Goal: Find specific page/section: Find specific page/section

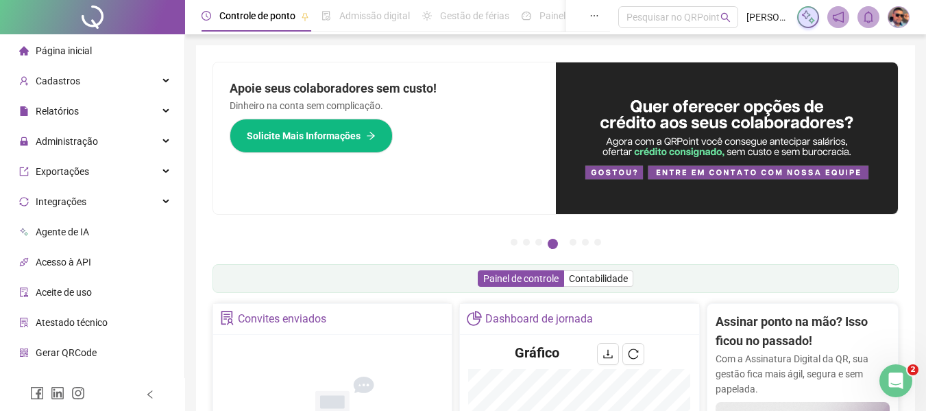
click at [872, 21] on icon "bell" at bounding box center [869, 17] width 10 height 12
click at [896, 24] on img at bounding box center [898, 17] width 21 height 21
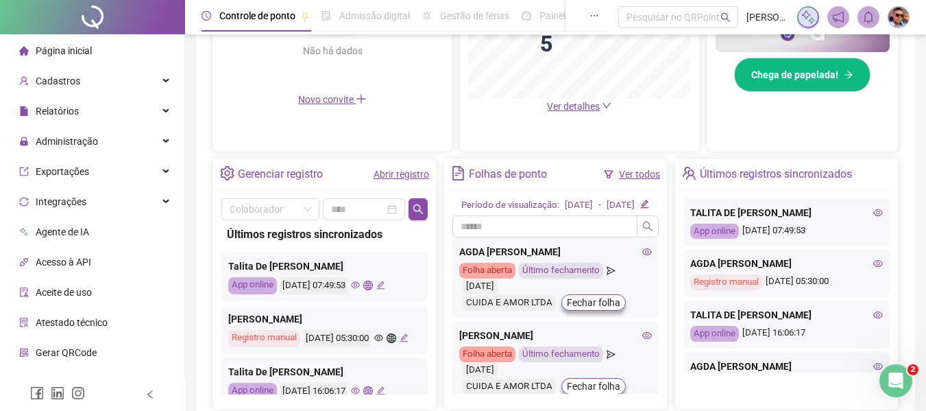
scroll to position [481, 0]
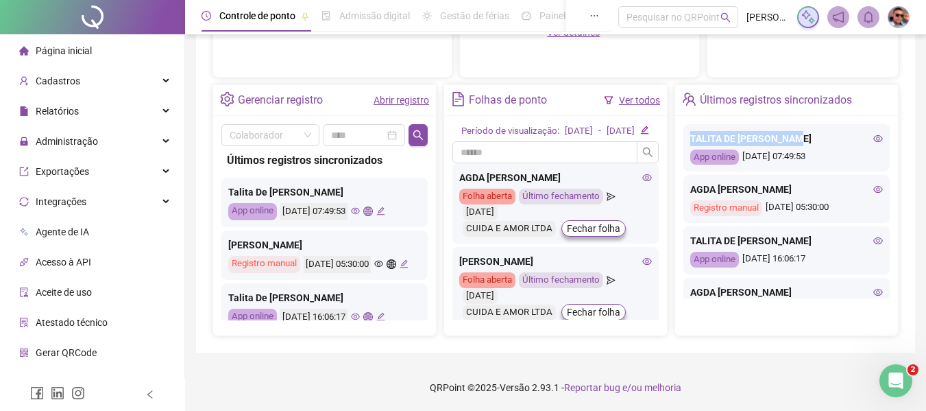
drag, startPoint x: 689, startPoint y: 136, endPoint x: 818, endPoint y: 138, distance: 129.6
click at [818, 138] on div "TALITA DE [PERSON_NAME] App online [DATE] 07:49:53" at bounding box center [786, 148] width 206 height 48
click at [741, 188] on div "AGDA [PERSON_NAME]" at bounding box center [786, 189] width 193 height 15
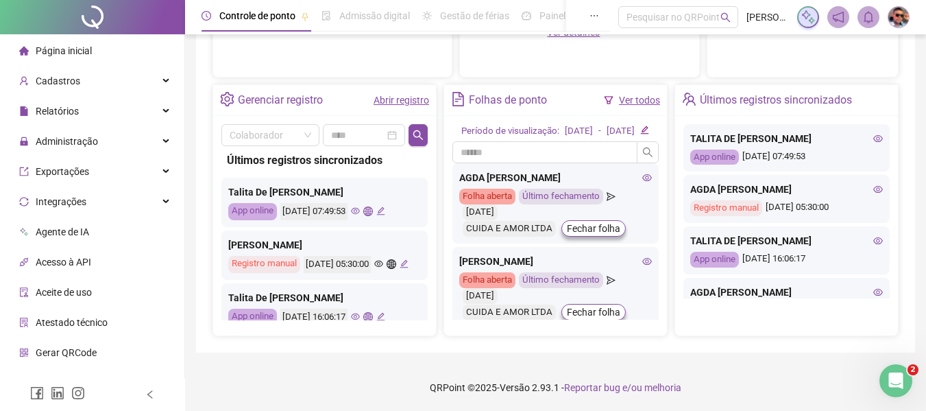
click at [735, 235] on div "TALITA DE [PERSON_NAME]" at bounding box center [786, 240] width 193 height 15
click at [489, 185] on div "AGDA [PERSON_NAME]" at bounding box center [555, 177] width 193 height 15
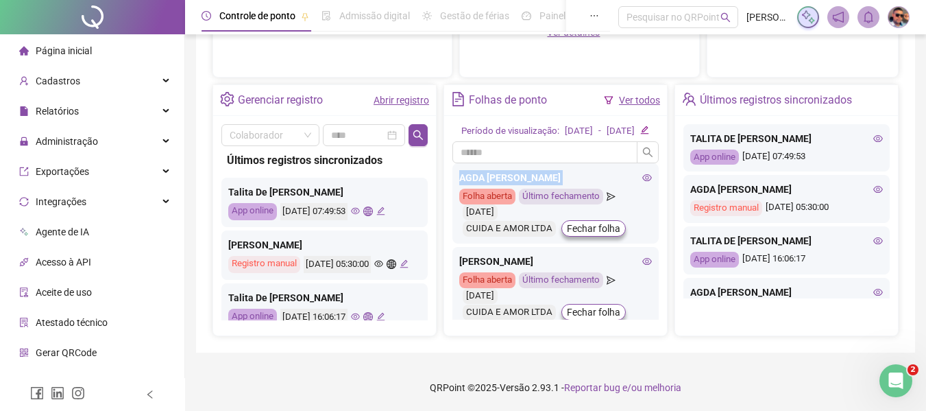
click at [489, 185] on div "AGDA [PERSON_NAME]" at bounding box center [555, 177] width 193 height 15
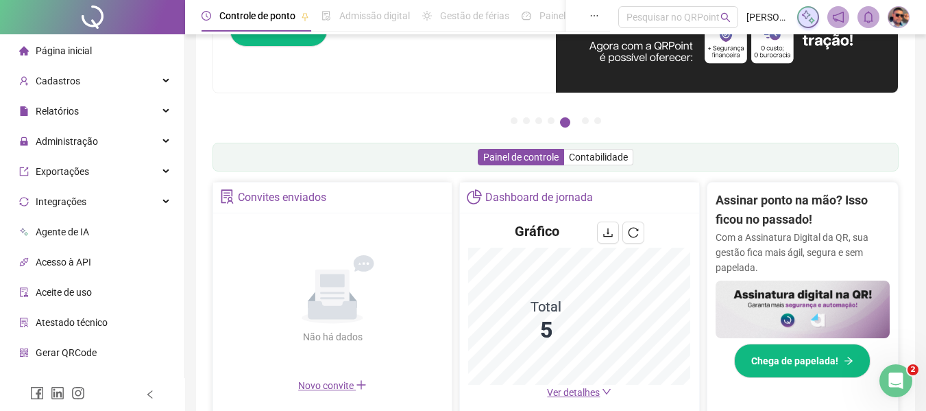
scroll to position [70, 0]
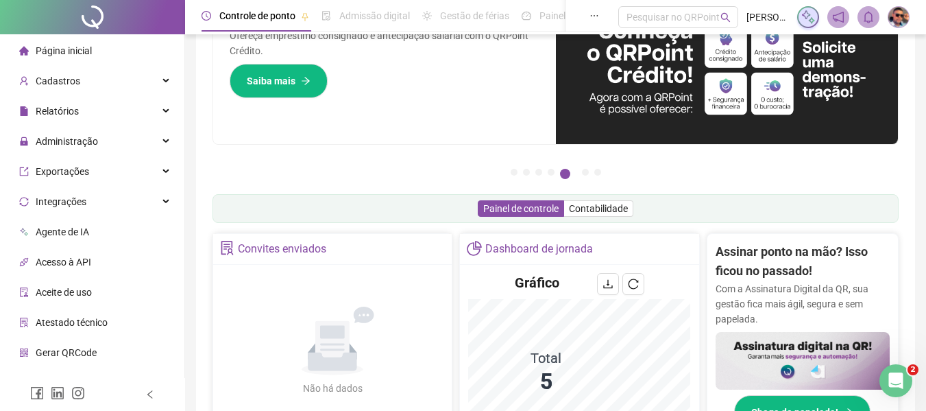
click at [898, 21] on img at bounding box center [898, 17] width 21 height 21
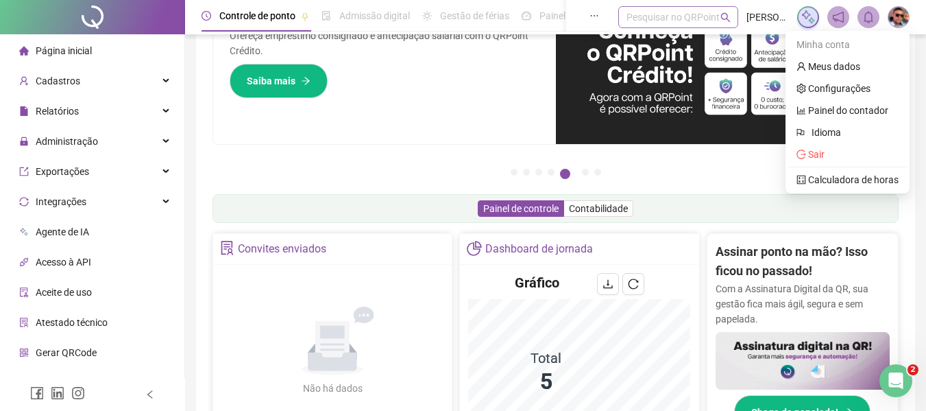
click at [618, 15] on div "Pesquisar no QRPoint" at bounding box center [678, 17] width 120 height 22
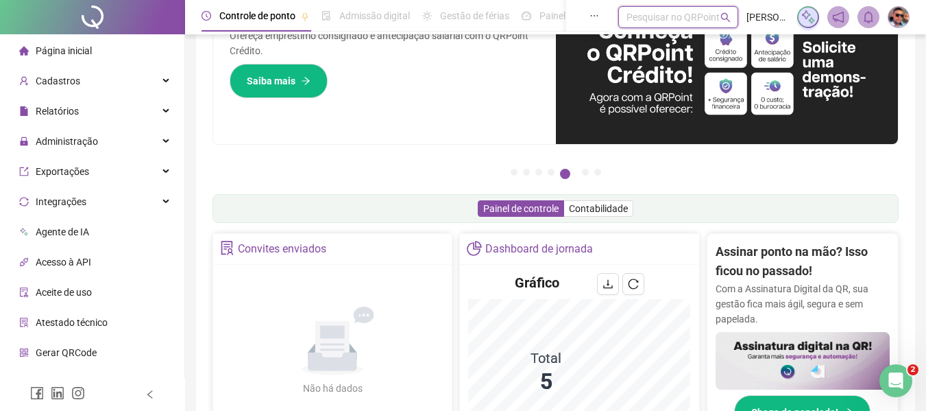
click at [566, 14] on div at bounding box center [588, 16] width 44 height 32
click at [578, 14] on button "button" at bounding box center [594, 16] width 32 height 32
click at [771, 19] on span "[PERSON_NAME]" at bounding box center [767, 17] width 42 height 15
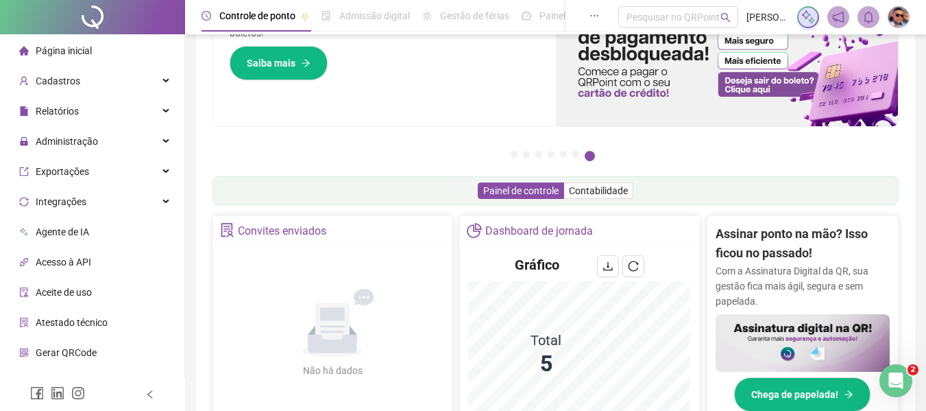
scroll to position [84, 0]
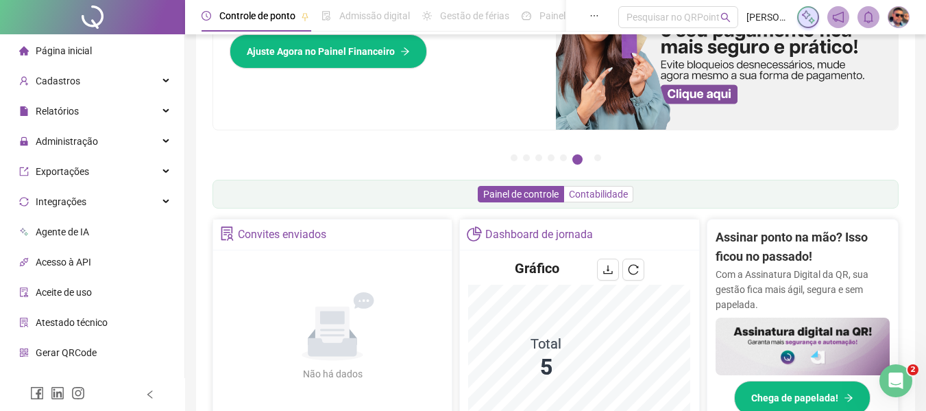
click at [588, 194] on span "Contabilidade" at bounding box center [598, 193] width 59 height 11
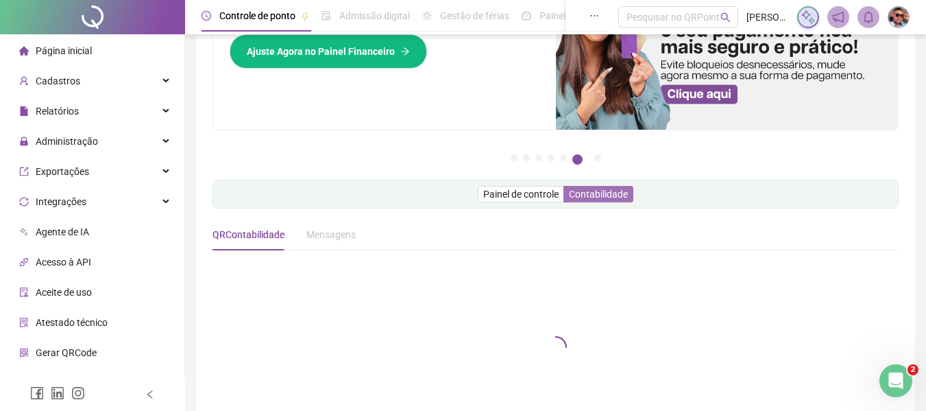
scroll to position [10, 0]
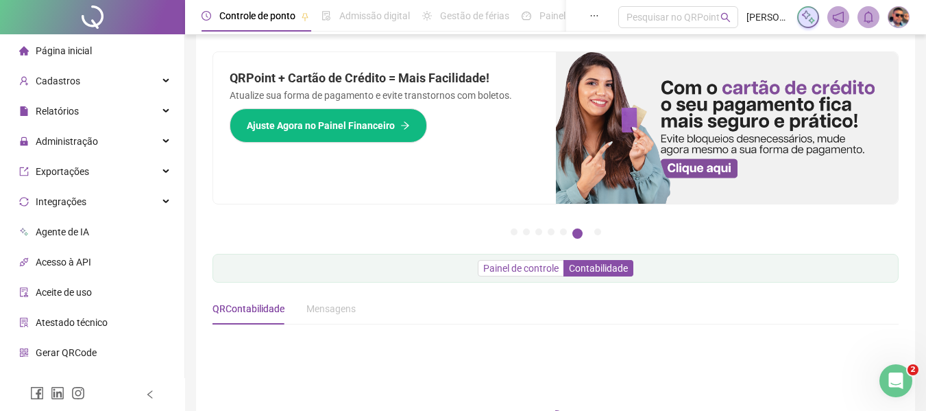
click at [539, 267] on span "Painel de controle" at bounding box center [520, 267] width 75 height 11
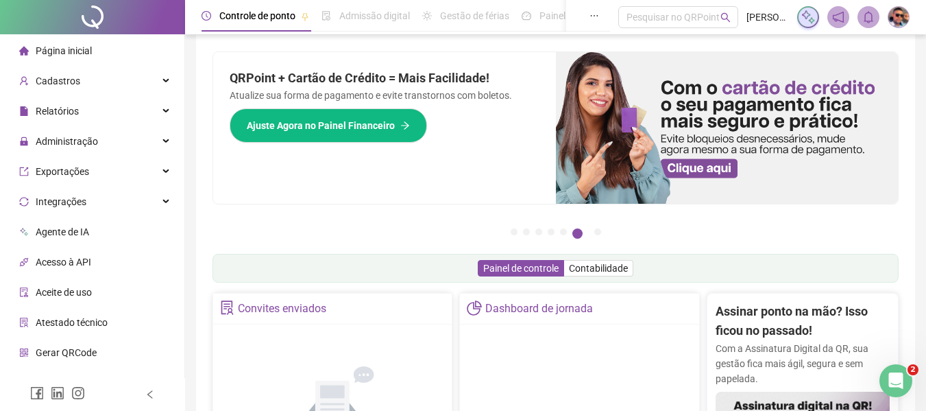
scroll to position [0, 0]
